Goal: Navigation & Orientation: Find specific page/section

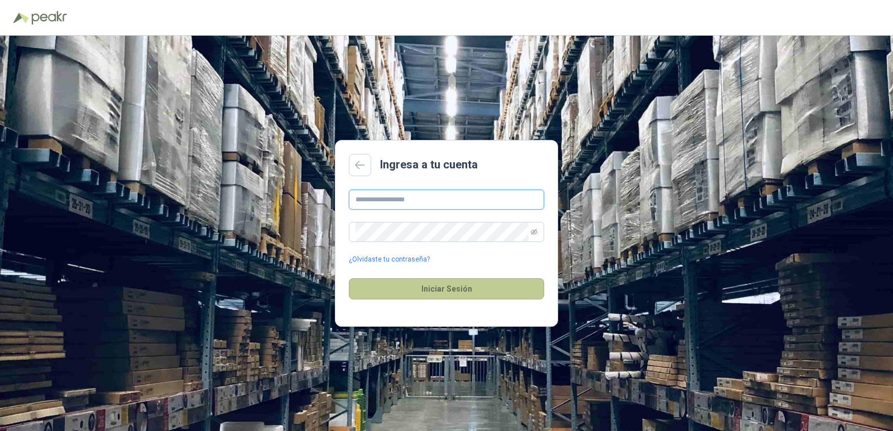
type input "**********"
click at [441, 292] on button "Iniciar Sesión" at bounding box center [446, 288] width 195 height 21
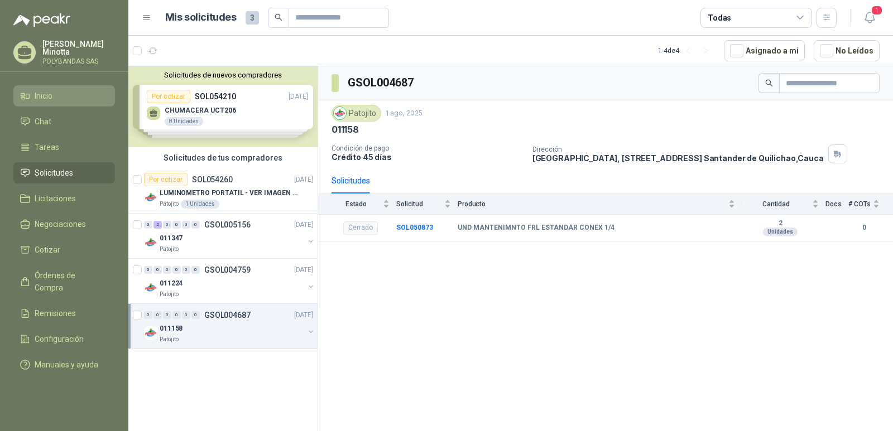
click at [60, 94] on li "Inicio" at bounding box center [64, 96] width 88 height 12
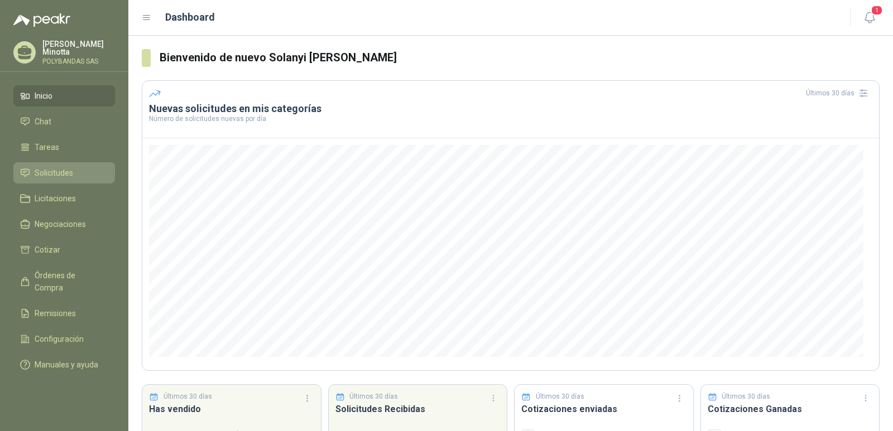
click at [64, 178] on span "Solicitudes" at bounding box center [54, 173] width 38 height 12
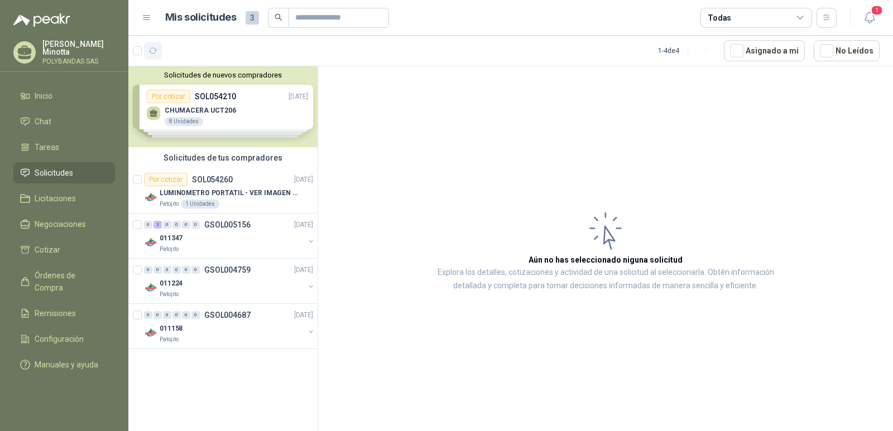
click at [151, 50] on icon "button" at bounding box center [152, 50] width 9 height 9
click at [201, 74] on button "Solicitudes de nuevos compradores" at bounding box center [223, 75] width 180 height 8
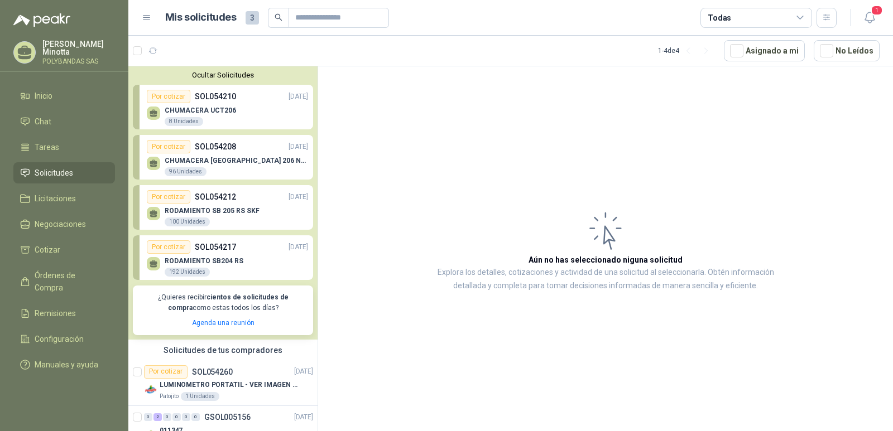
click at [201, 74] on button "Ocultar Solicitudes" at bounding box center [223, 75] width 180 height 8
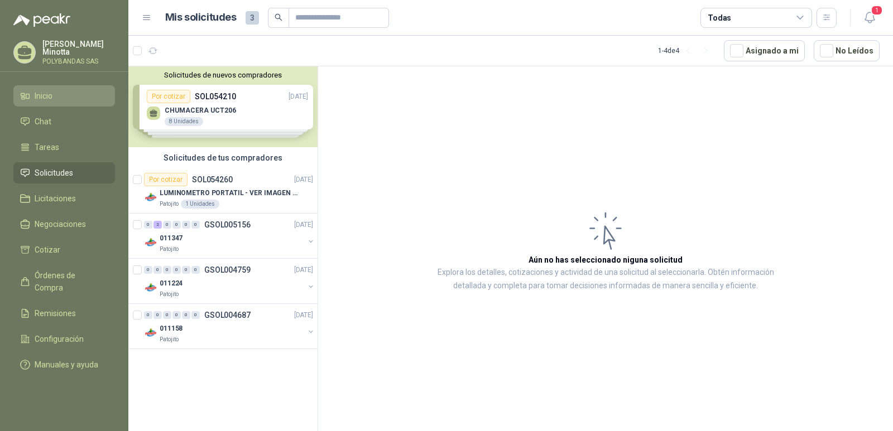
click at [85, 92] on li "Inicio" at bounding box center [64, 96] width 88 height 12
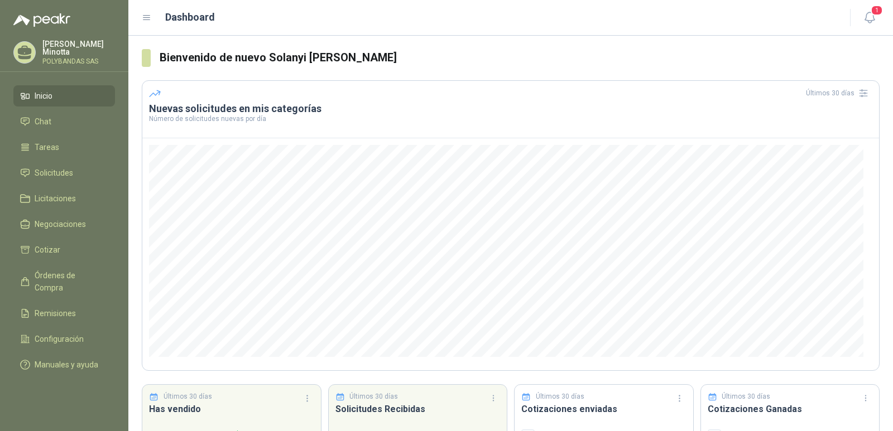
click at [74, 65] on p "POLYBANDAS SAS" at bounding box center [78, 61] width 73 height 7
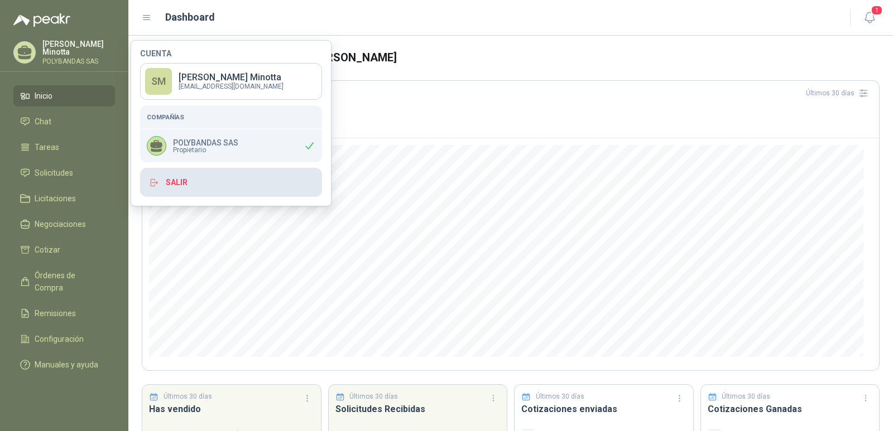
click at [176, 181] on button "Salir" at bounding box center [231, 182] width 182 height 29
